Goal: Task Accomplishment & Management: Manage account settings

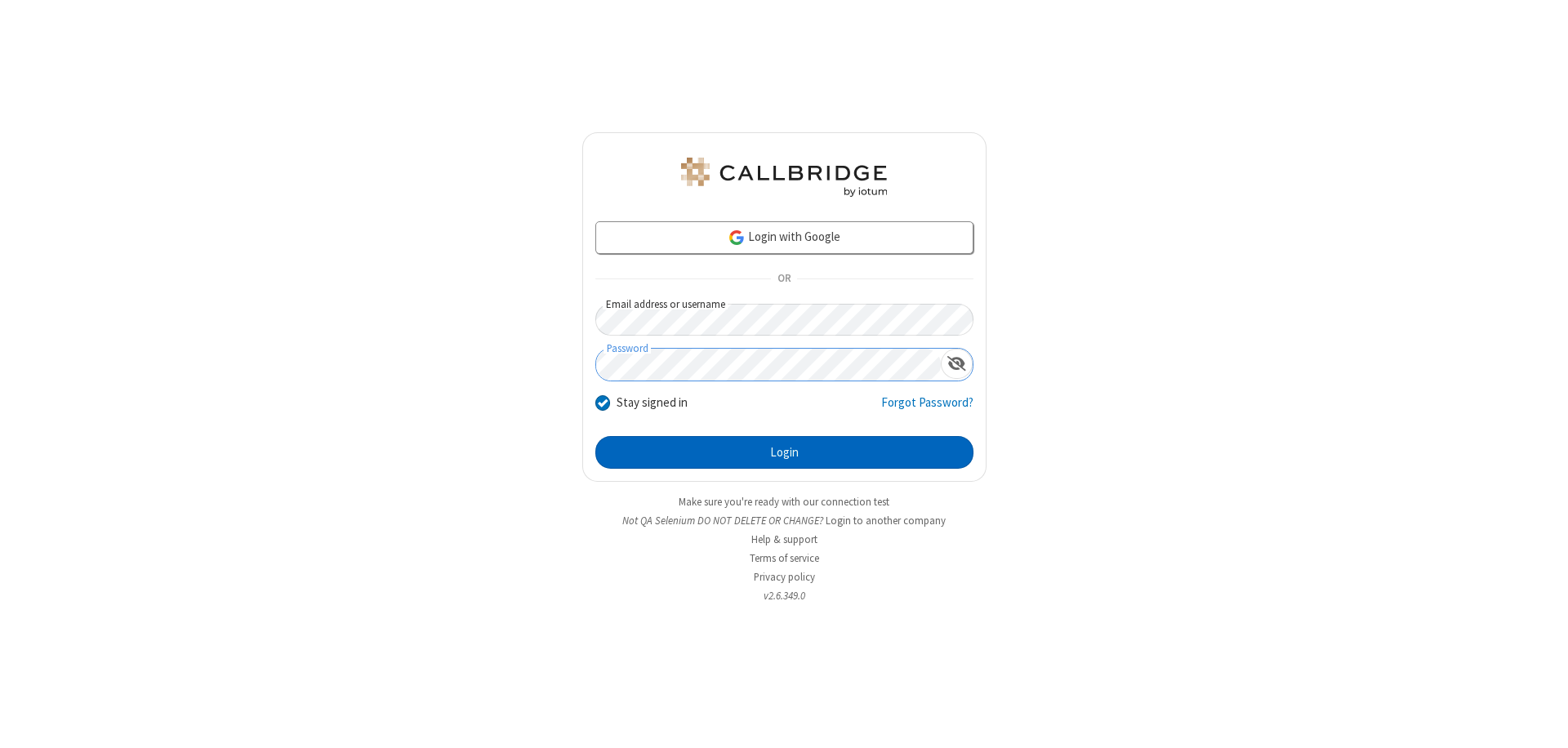
click at [784, 453] on button "Login" at bounding box center [784, 452] width 378 height 33
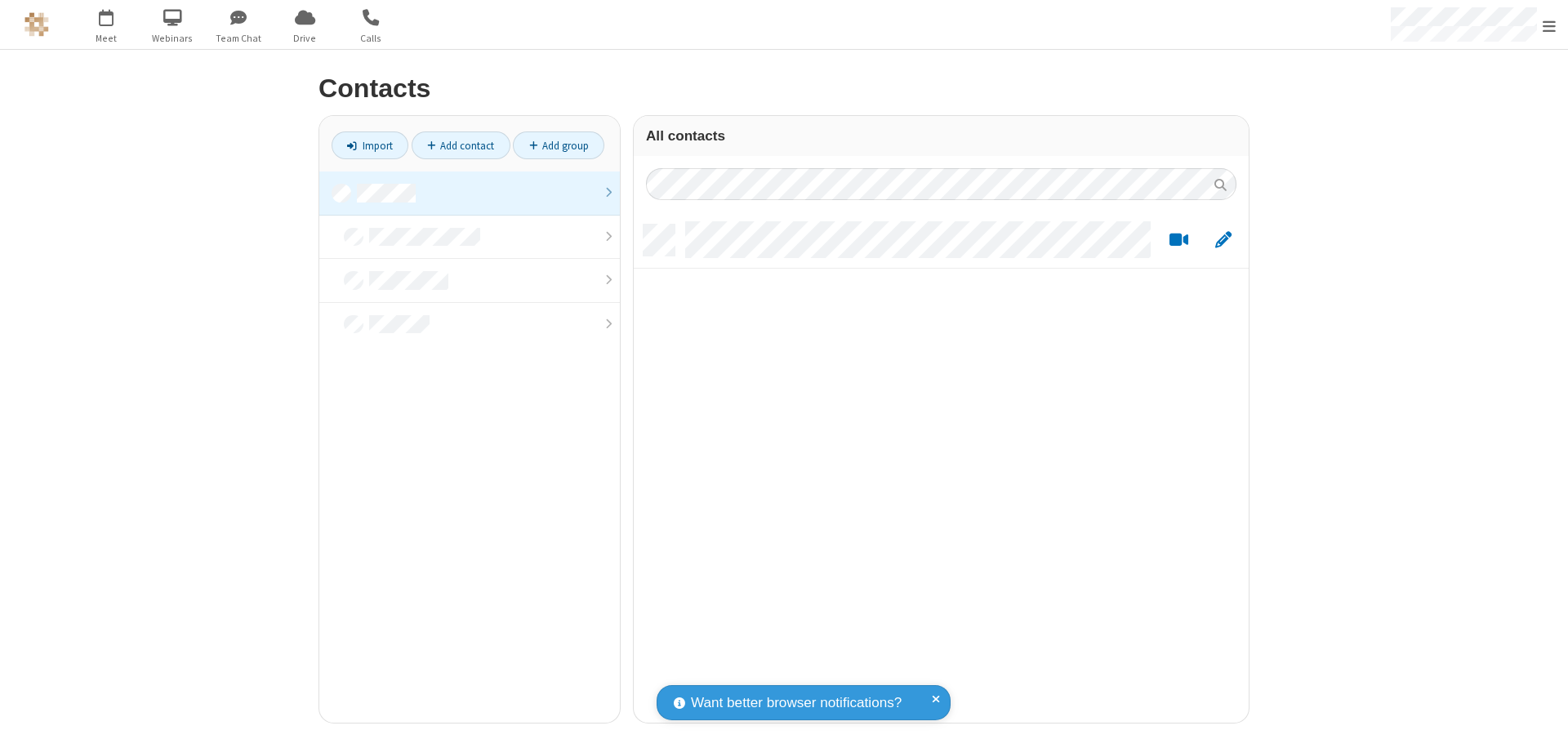
click at [470, 193] on link at bounding box center [470, 194] width 301 height 44
click at [559, 145] on link "Add group" at bounding box center [559, 145] width 92 height 28
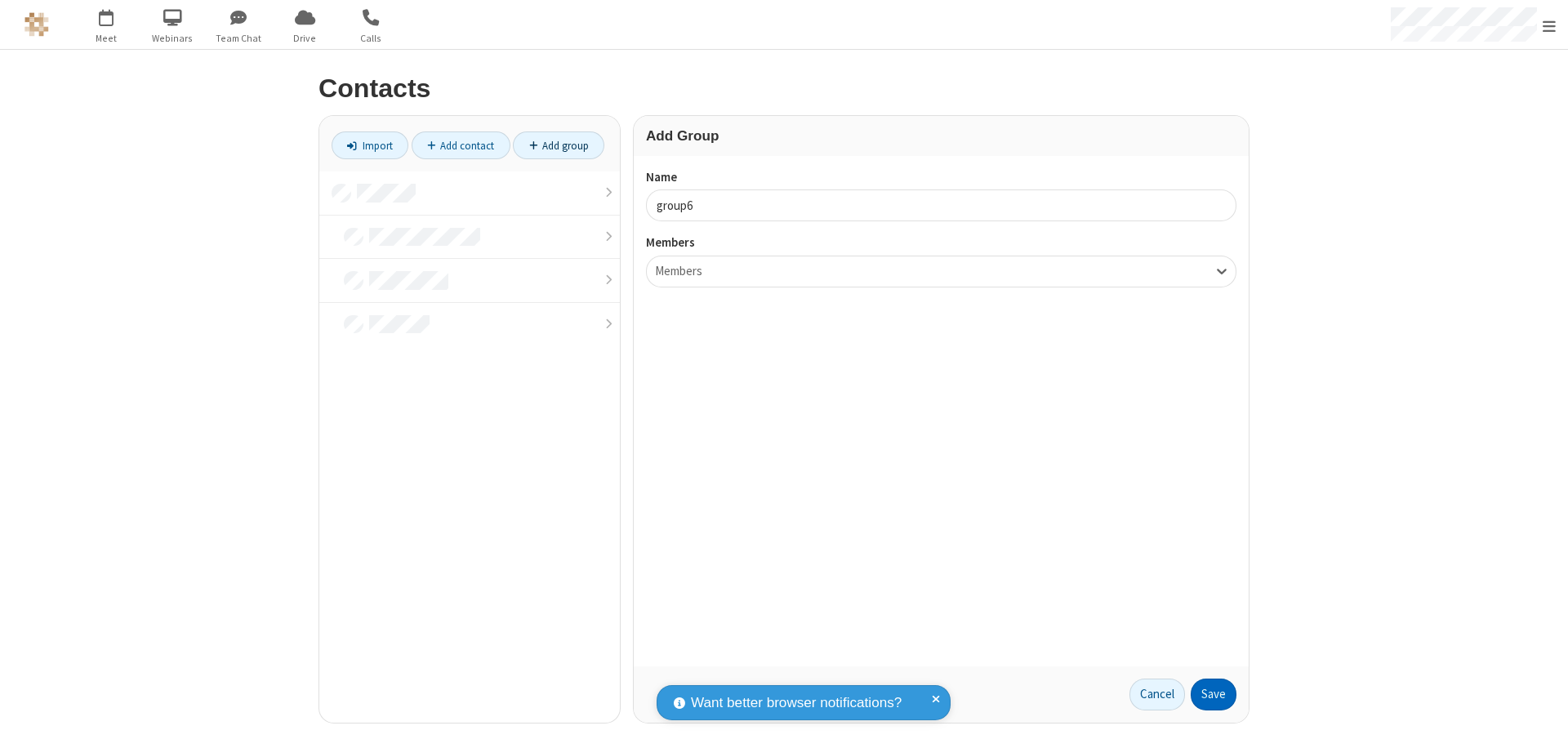
type input "group6"
click at [1214, 695] on button "Save" at bounding box center [1213, 695] width 45 height 33
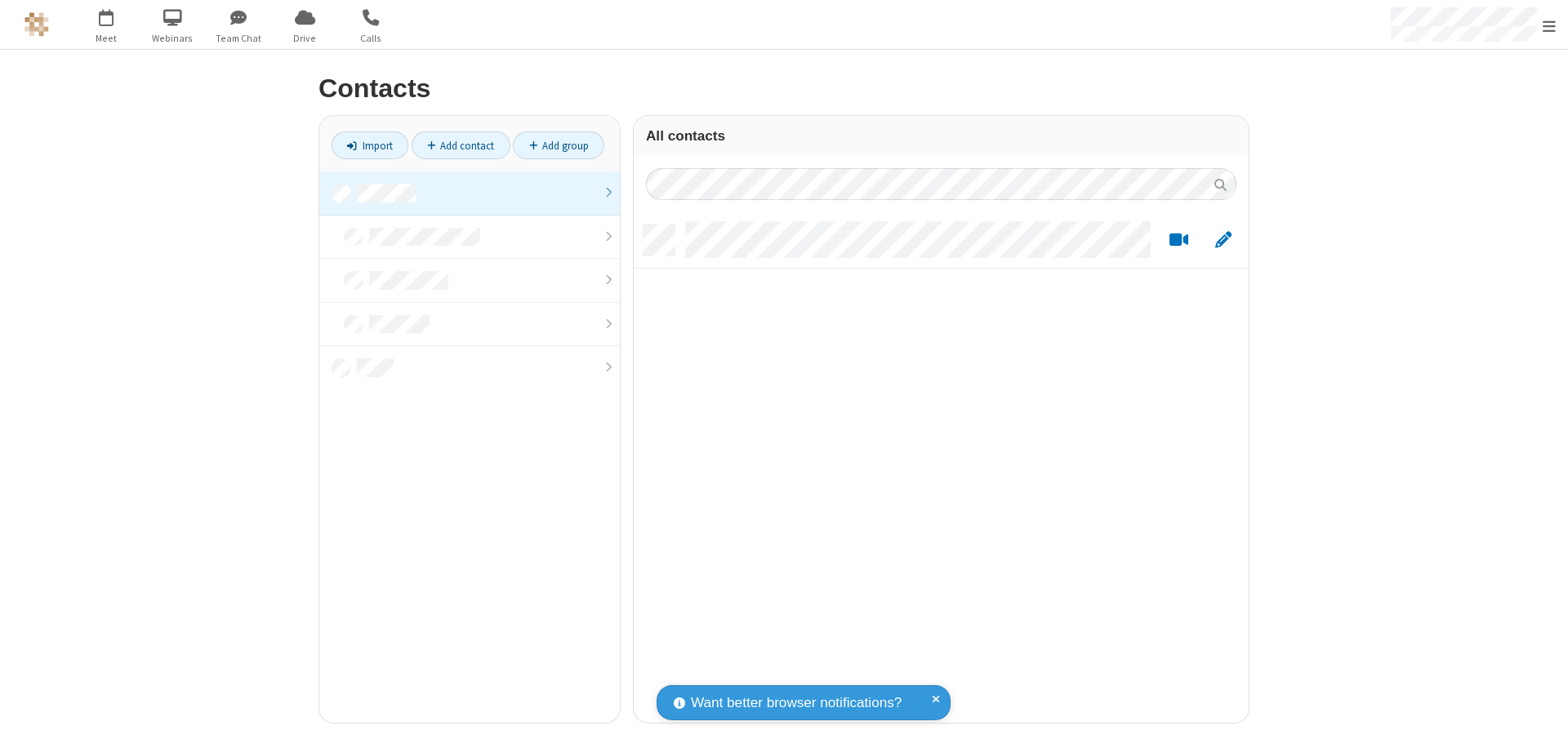
scroll to position [498, 603]
click at [470, 193] on link at bounding box center [470, 194] width 301 height 44
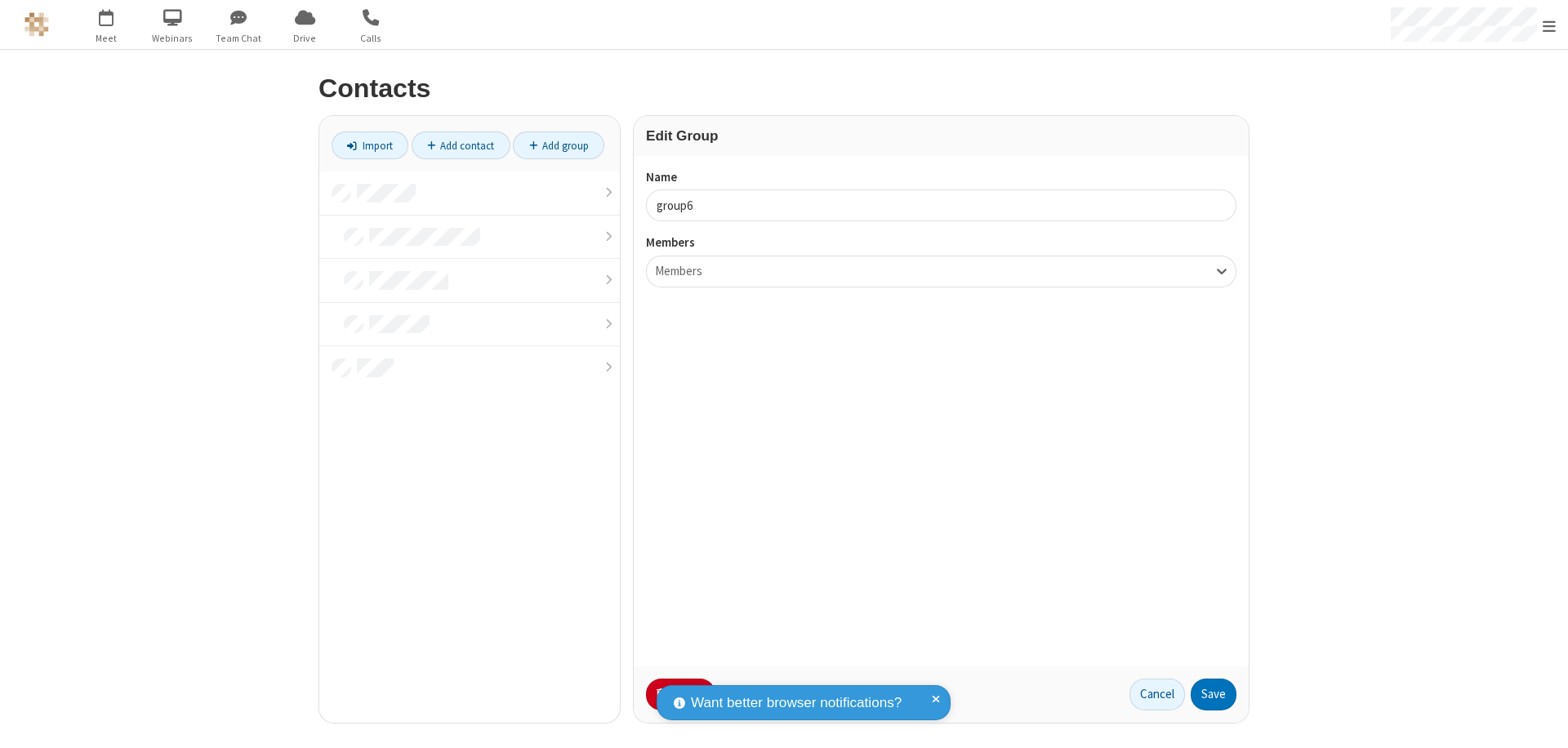
click at [0, 0] on button "No Thanks" at bounding box center [0, 0] width 0 height 0
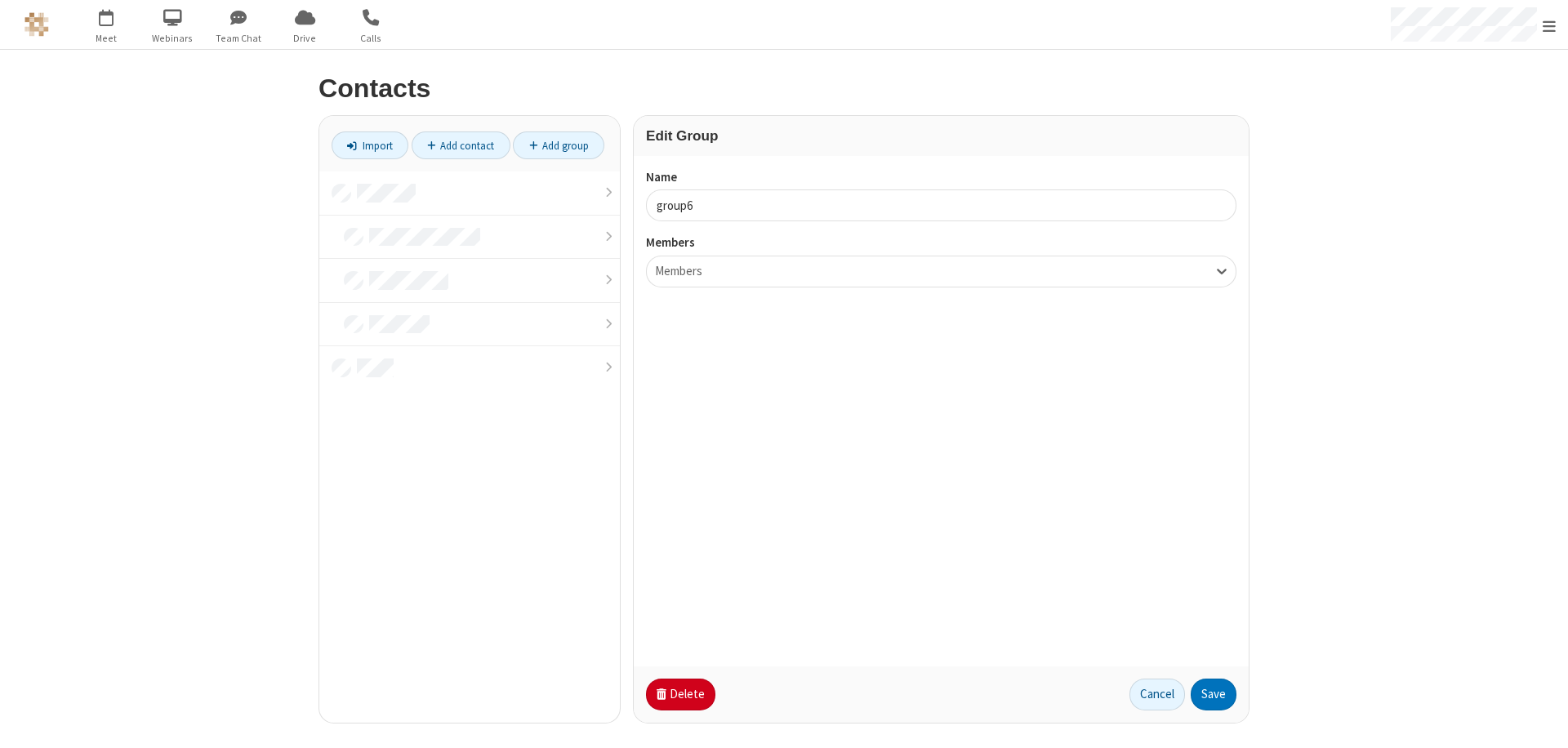
click at [679, 695] on button "Delete" at bounding box center [680, 695] width 69 height 33
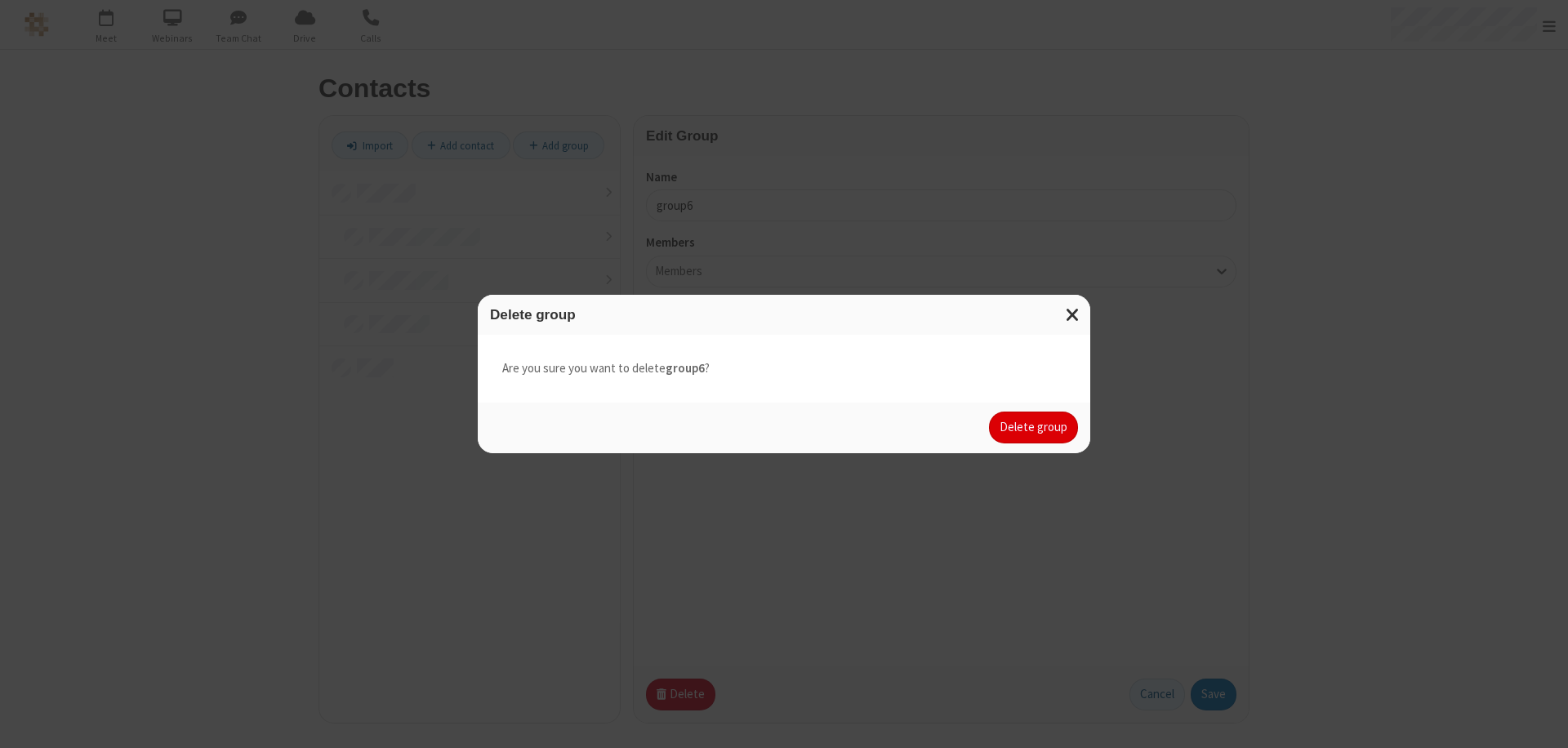
click at [1034, 427] on button "Delete group" at bounding box center [1033, 428] width 89 height 33
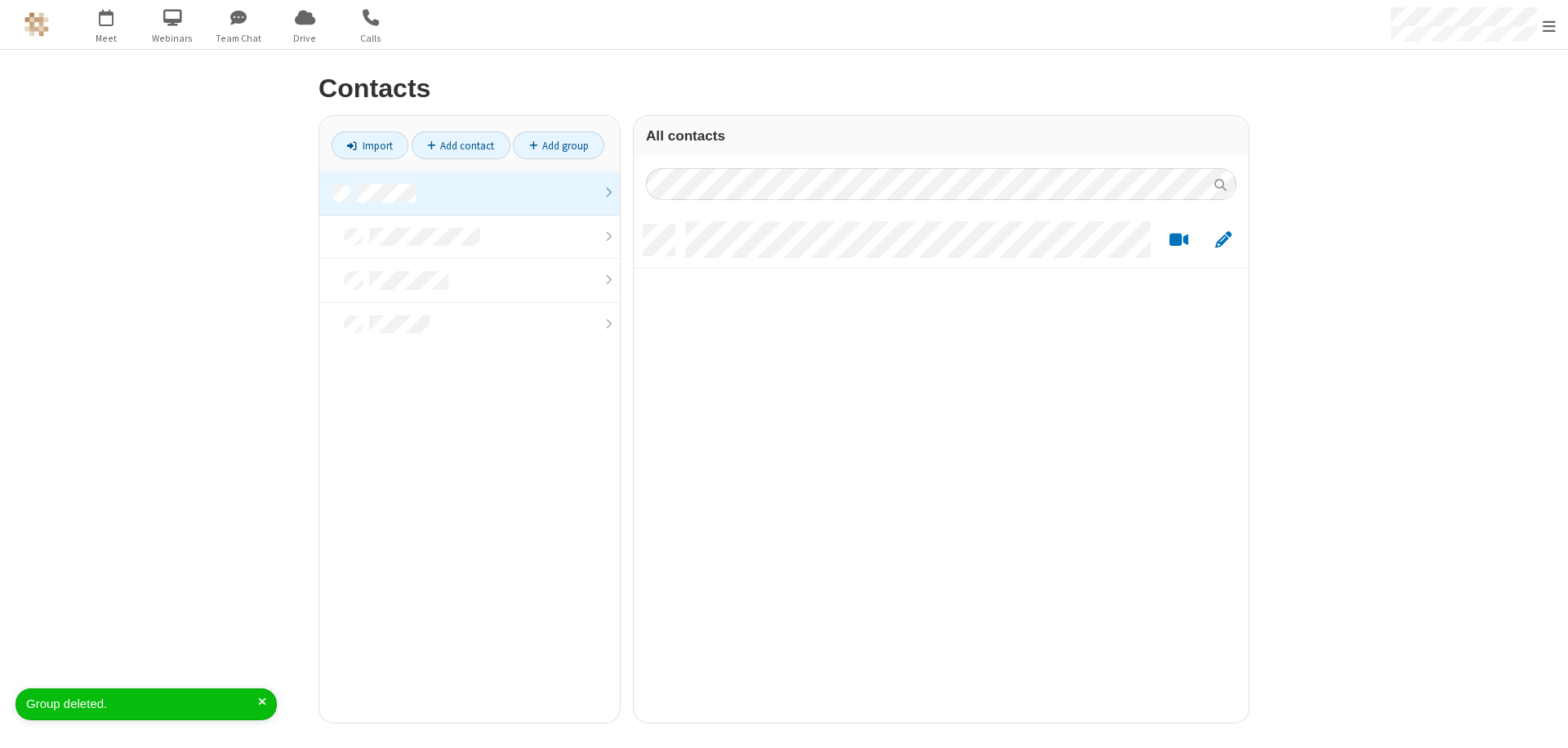
scroll to position [498, 603]
